Goal: Navigation & Orientation: Find specific page/section

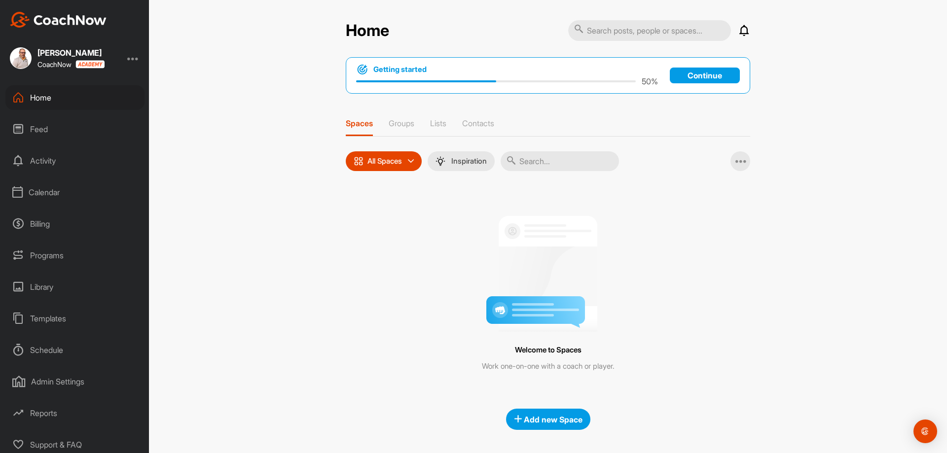
click at [49, 187] on div "Calendar" at bounding box center [74, 192] width 139 height 25
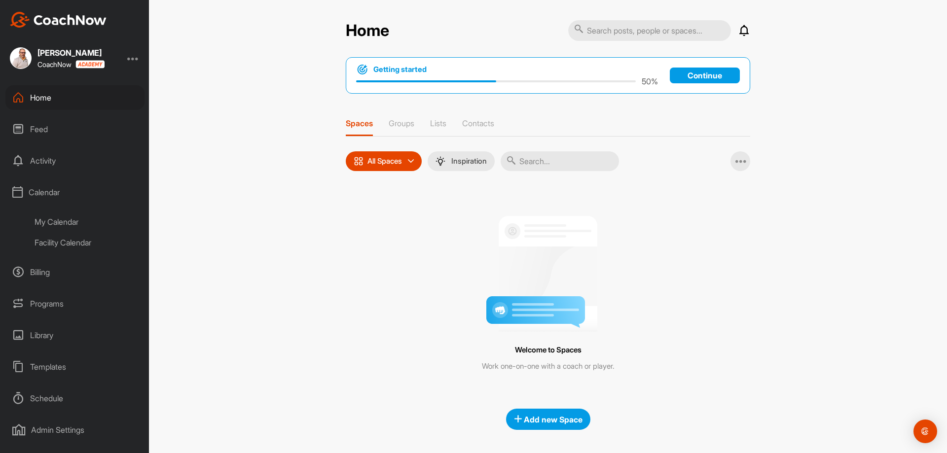
click at [61, 240] on div "Facility Calendar" at bounding box center [86, 242] width 117 height 21
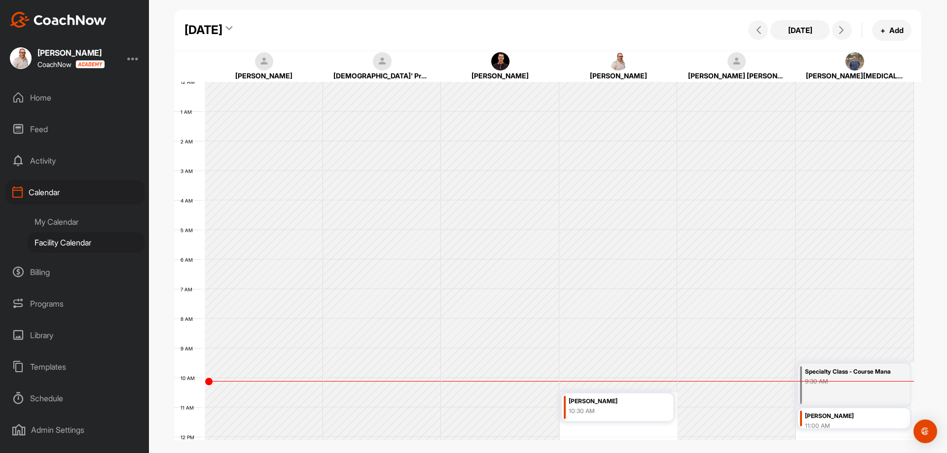
scroll to position [171, 0]
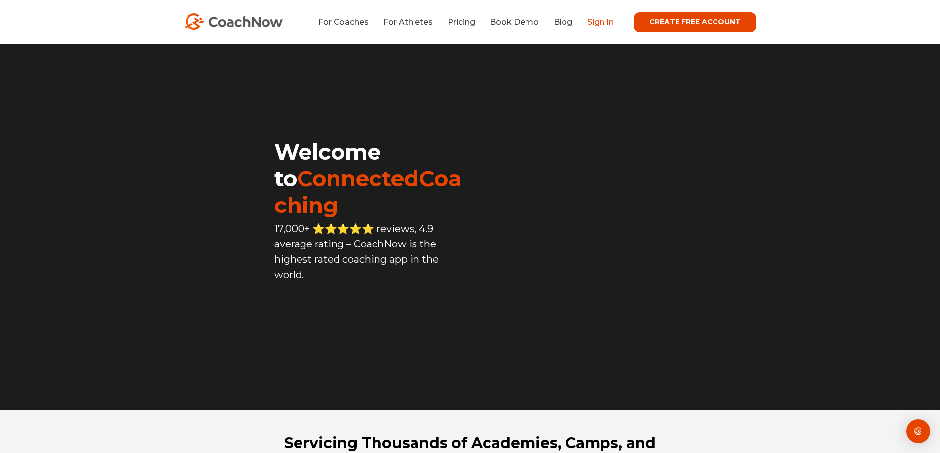
click at [599, 20] on link "Sign In" at bounding box center [600, 21] width 27 height 9
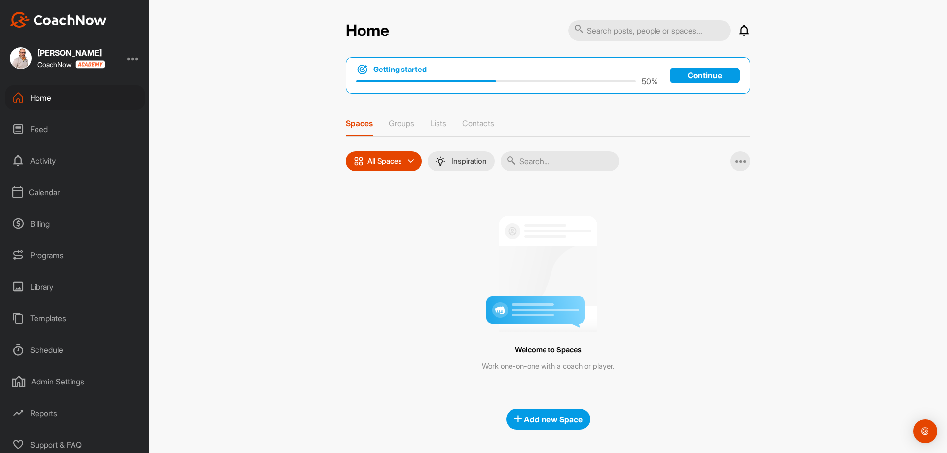
click at [38, 190] on div "Calendar" at bounding box center [74, 192] width 139 height 25
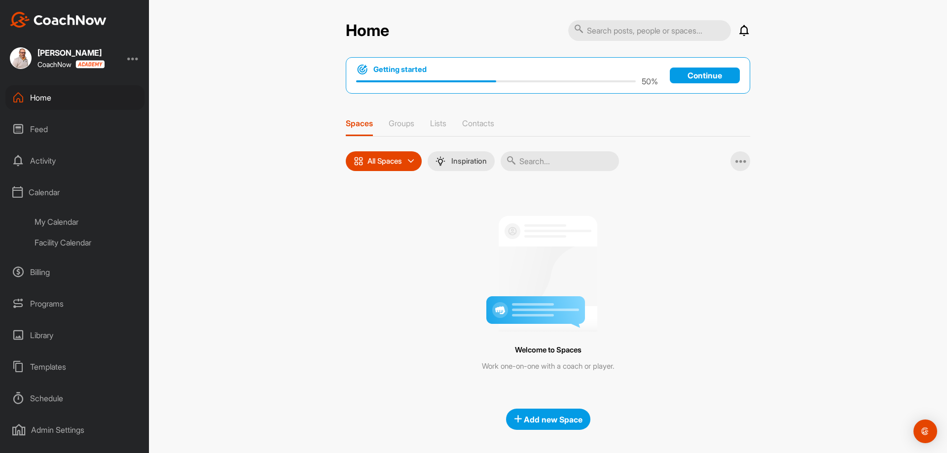
click at [53, 241] on div "Facility Calendar" at bounding box center [86, 242] width 117 height 21
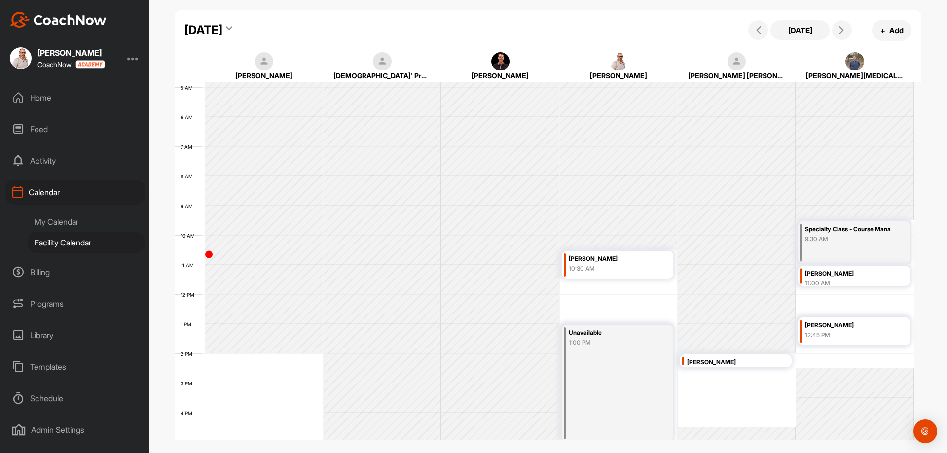
scroll to position [121, 0]
